Goal: Information Seeking & Learning: Find specific page/section

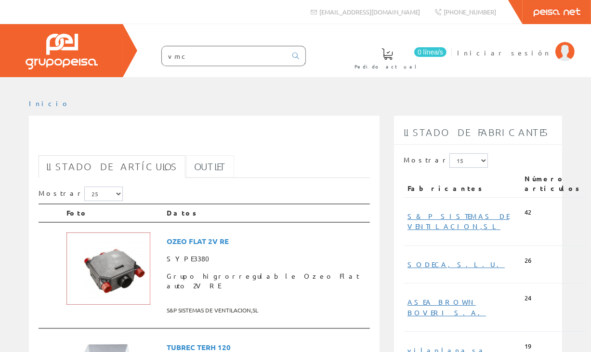
click at [186, 164] on link "Outlet" at bounding box center [210, 166] width 48 height 23
click at [186, 158] on link "Outlet" at bounding box center [210, 166] width 48 height 23
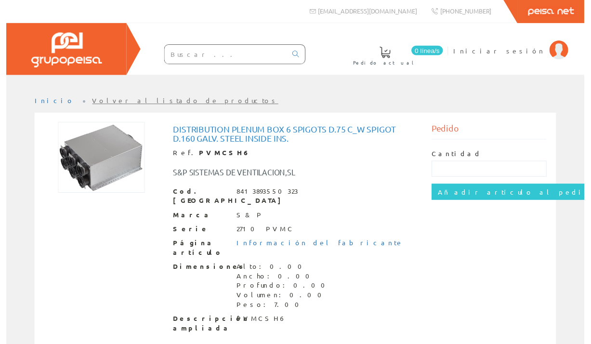
scroll to position [1, 0]
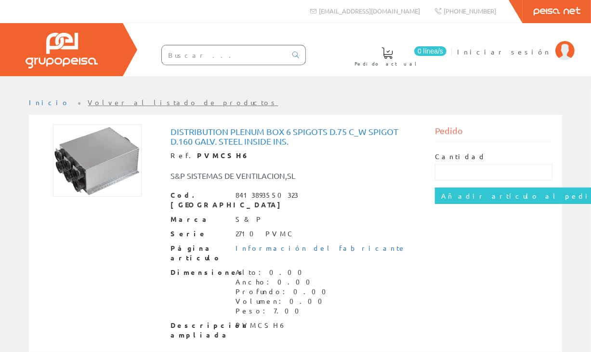
click at [262, 173] on div "S&P SISTEMAS DE VENTILACION,SL" at bounding box center [240, 175] width 154 height 11
copy div "VENTILACION"
click at [287, 59] on input "text" at bounding box center [224, 54] width 125 height 19
paste input "VENTILACION"
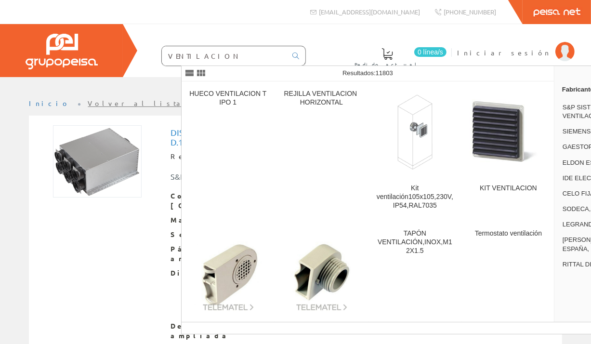
type input "VENTILACION"
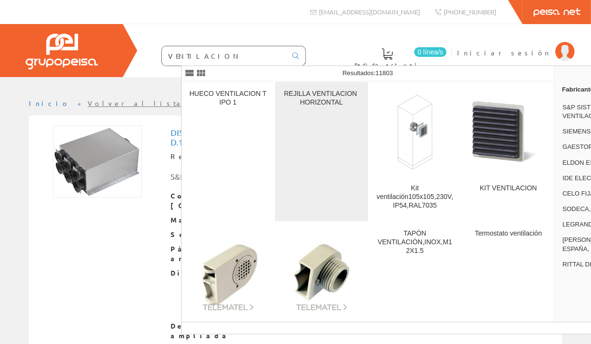
click at [331, 98] on div "REJILLA VENTILACION HORIZONTAL" at bounding box center [322, 98] width 78 height 17
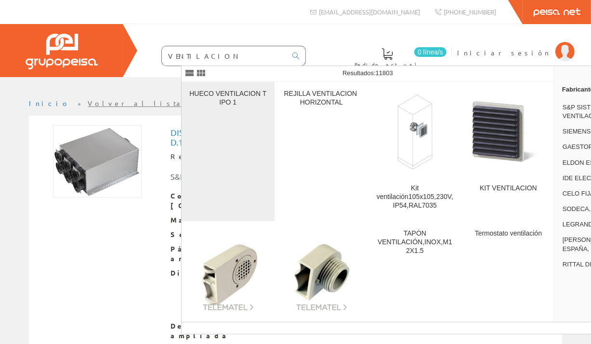
click at [223, 108] on div "HUECO VENTILACION TIPO 1" at bounding box center [228, 152] width 78 height 124
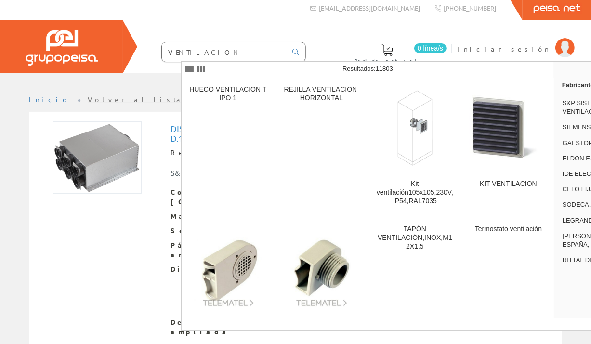
scroll to position [8, 0]
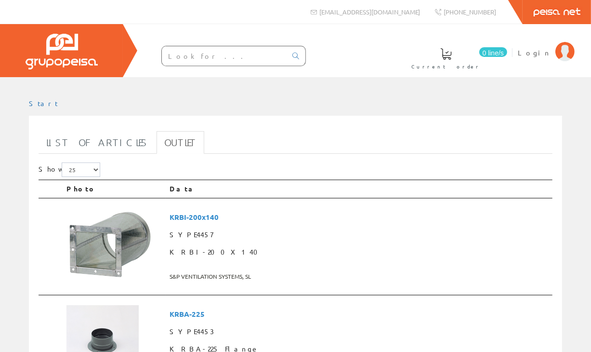
click at [560, 12] on link "Peisa Net" at bounding box center [556, 12] width 68 height 24
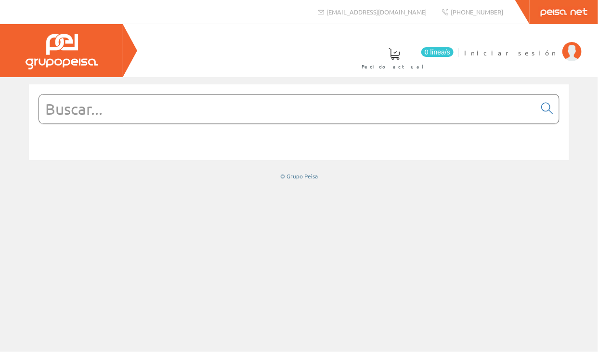
click at [77, 42] on img at bounding box center [62, 52] width 72 height 36
